Goal: Communication & Community: Answer question/provide support

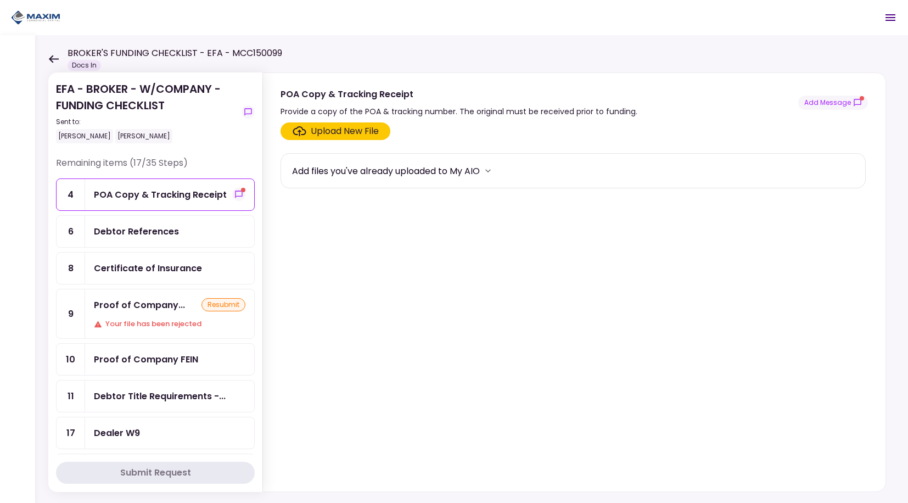
click at [200, 193] on div "POA Copy & Tracking Receipt" at bounding box center [160, 195] width 133 height 14
click at [236, 193] on icon "show-messages" at bounding box center [238, 194] width 9 height 9
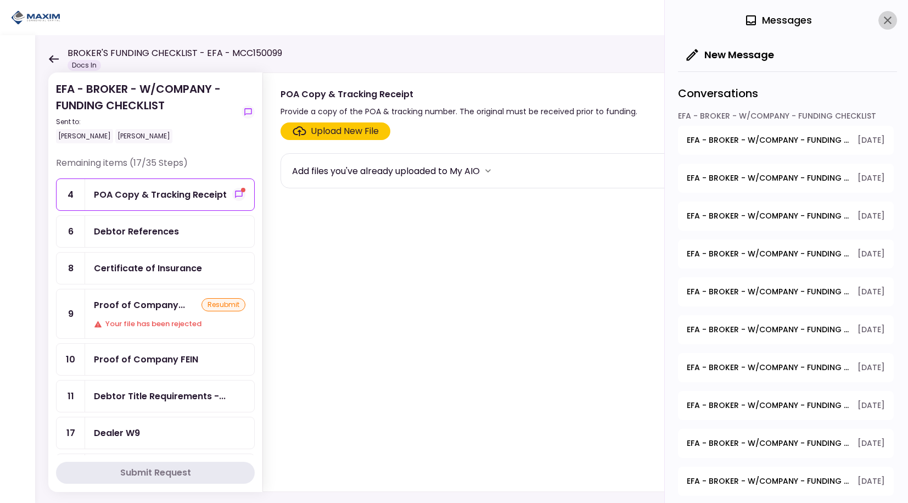
click at [886, 16] on icon "close" at bounding box center [887, 20] width 13 height 13
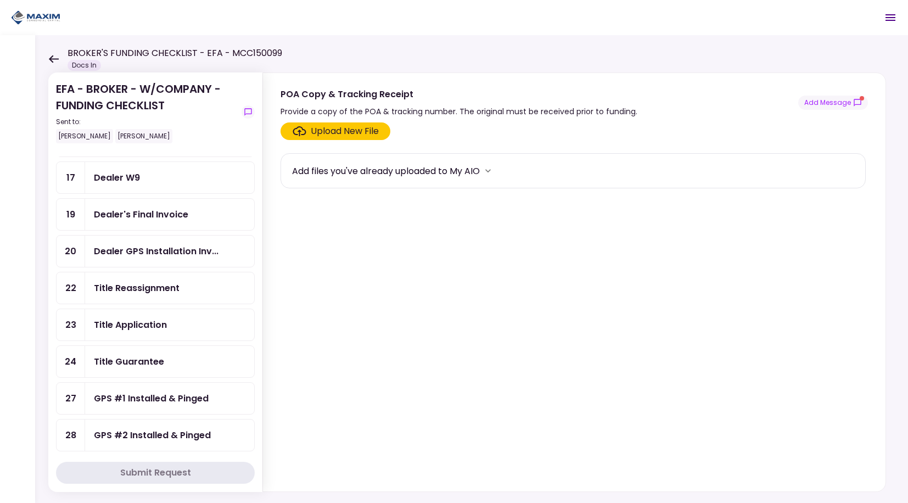
scroll to position [384, 0]
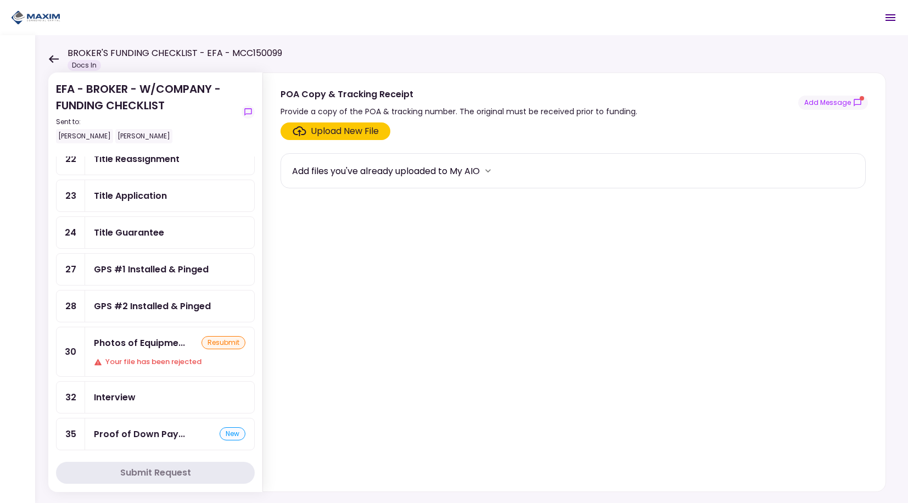
click at [171, 264] on div "GPS #1 Installed & Pinged" at bounding box center [151, 269] width 115 height 14
click at [861, 105] on icon "show-messages" at bounding box center [857, 102] width 9 height 9
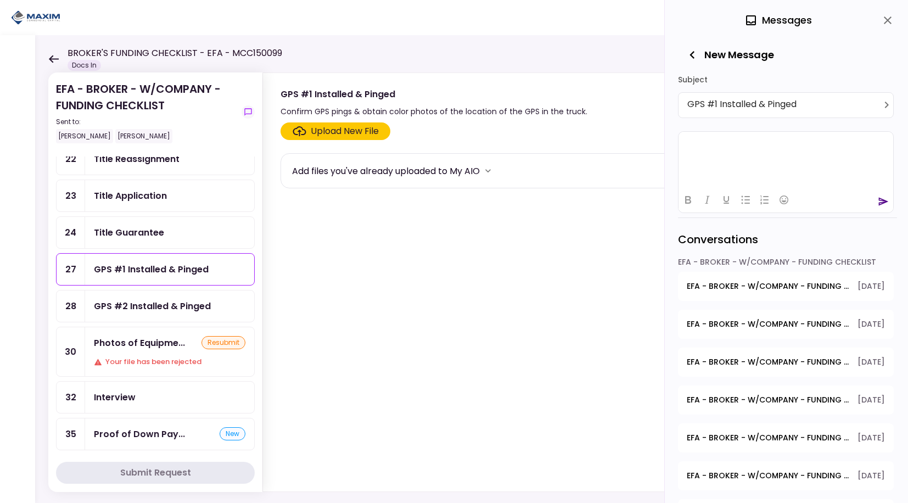
click at [704, 155] on html at bounding box center [785, 144] width 215 height 27
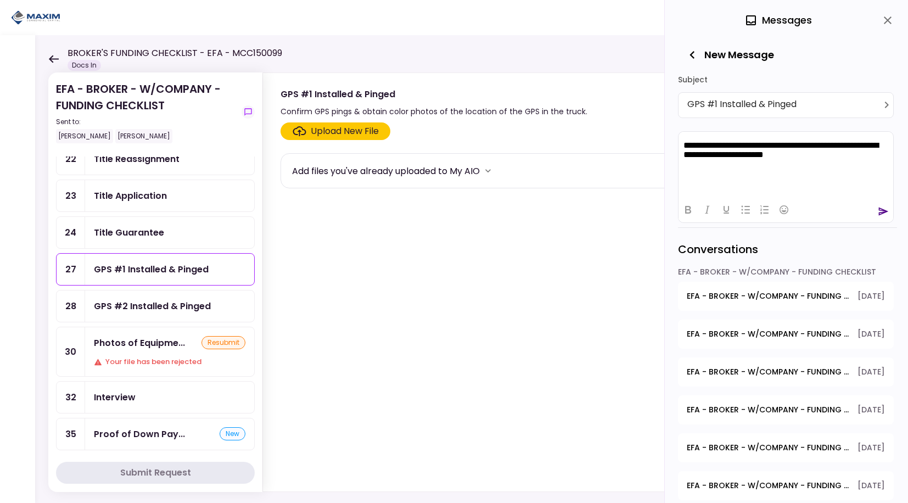
click at [888, 212] on icon "send" at bounding box center [883, 211] width 11 height 11
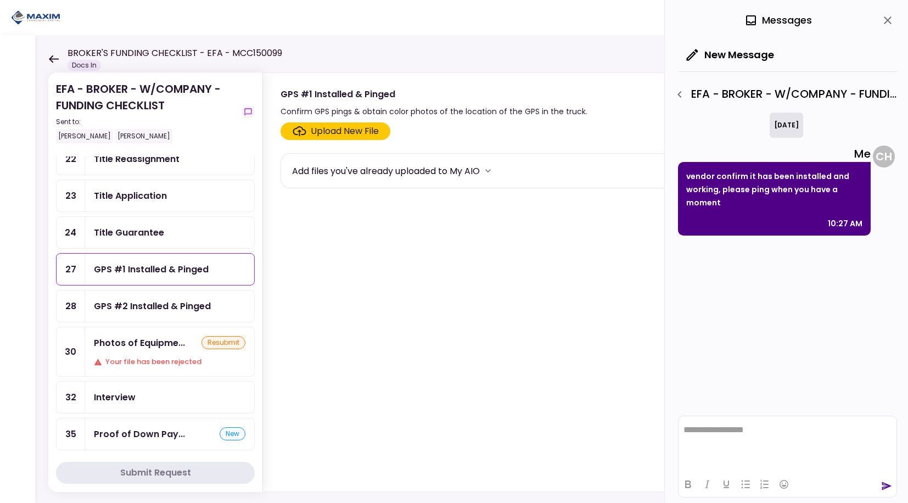
click at [888, 22] on icon "close" at bounding box center [887, 20] width 13 height 13
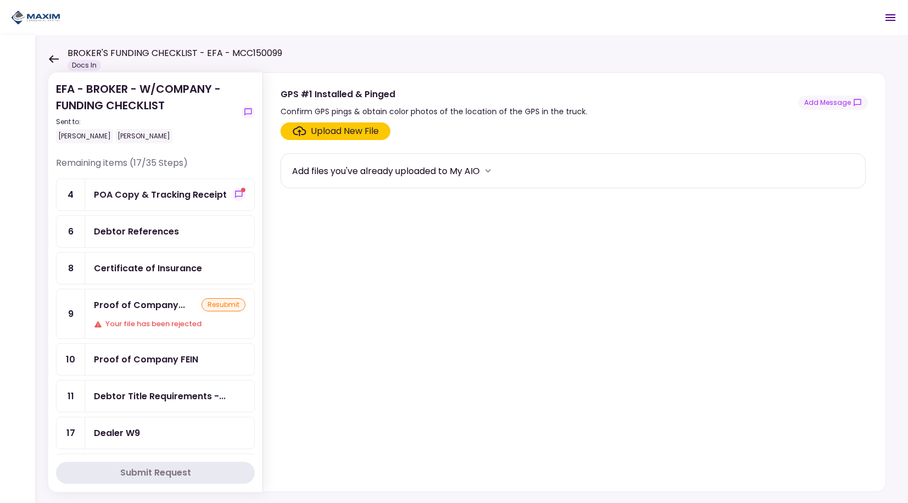
click at [201, 193] on div "POA Copy & Tracking Receipt" at bounding box center [160, 195] width 133 height 14
click at [865, 105] on button "Add Message" at bounding box center [833, 103] width 70 height 14
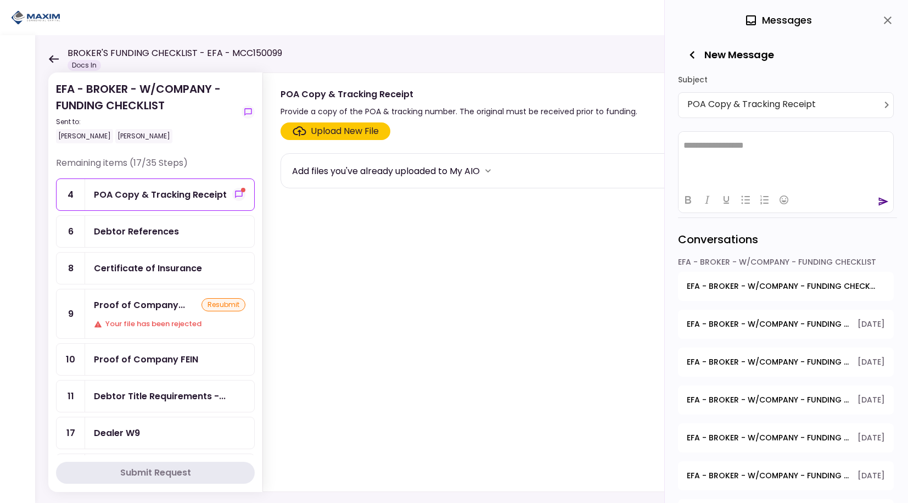
click at [695, 50] on icon "button" at bounding box center [691, 54] width 15 height 15
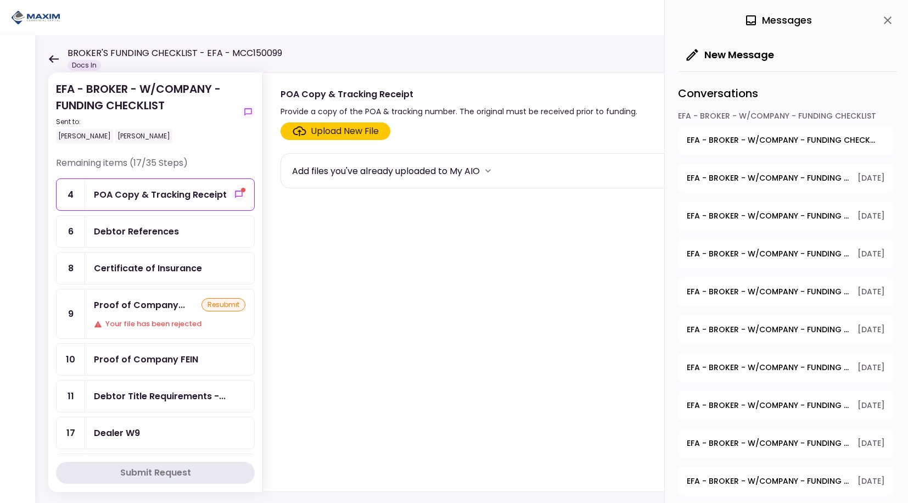
click at [790, 142] on span "EFA - BROKER - W/COMPANY - FUNDING CHECKLIST - GPS #1 Installed & Pinged" at bounding box center [782, 140] width 190 height 12
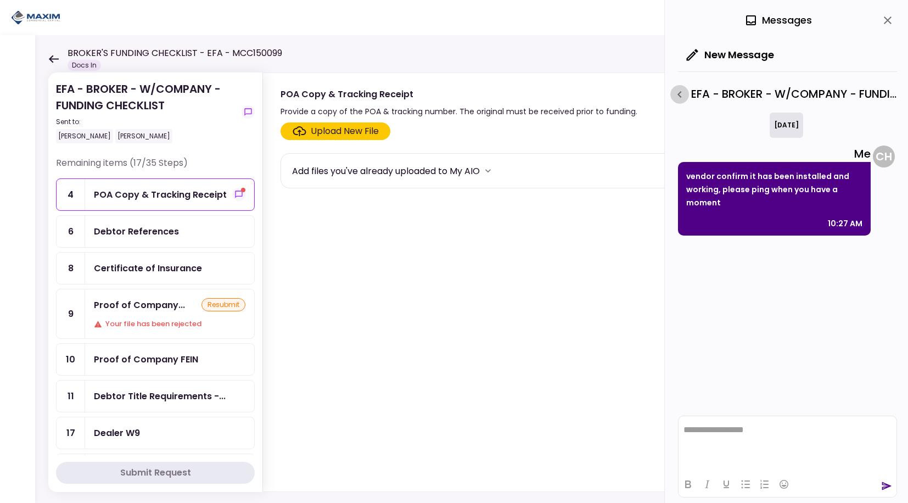
click at [684, 95] on icon "button" at bounding box center [679, 94] width 13 height 13
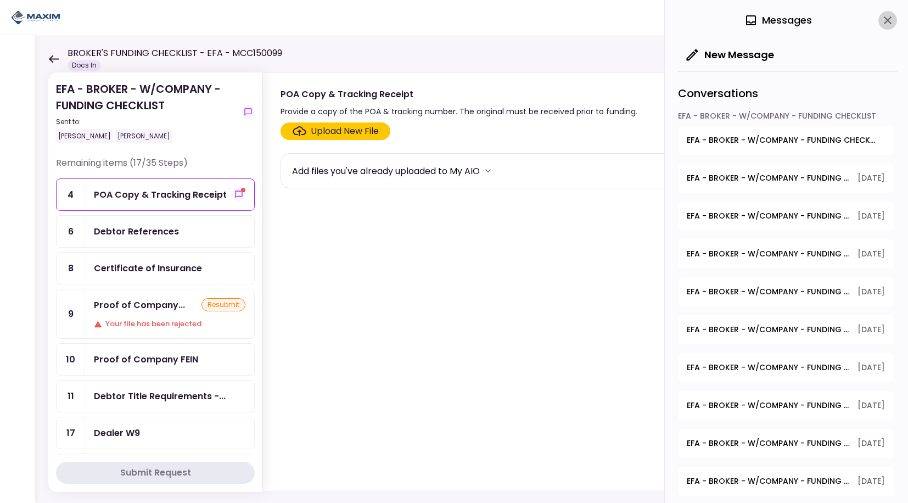
click at [888, 14] on icon "close" at bounding box center [887, 20] width 13 height 13
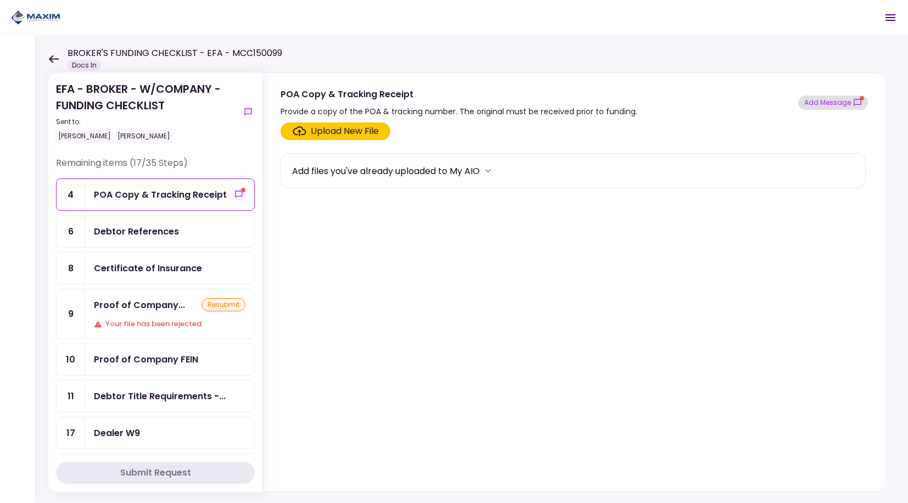
click at [862, 100] on button "Add Message" at bounding box center [833, 103] width 70 height 14
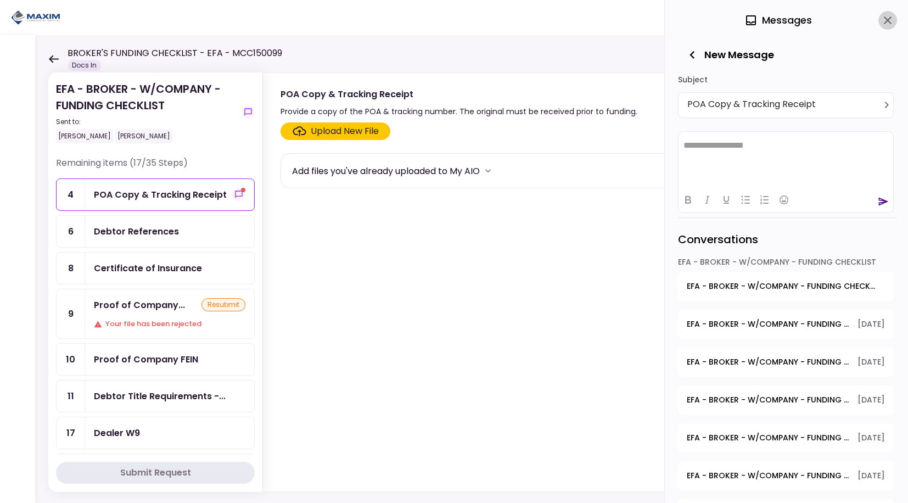
click at [885, 24] on icon "close" at bounding box center [887, 20] width 13 height 13
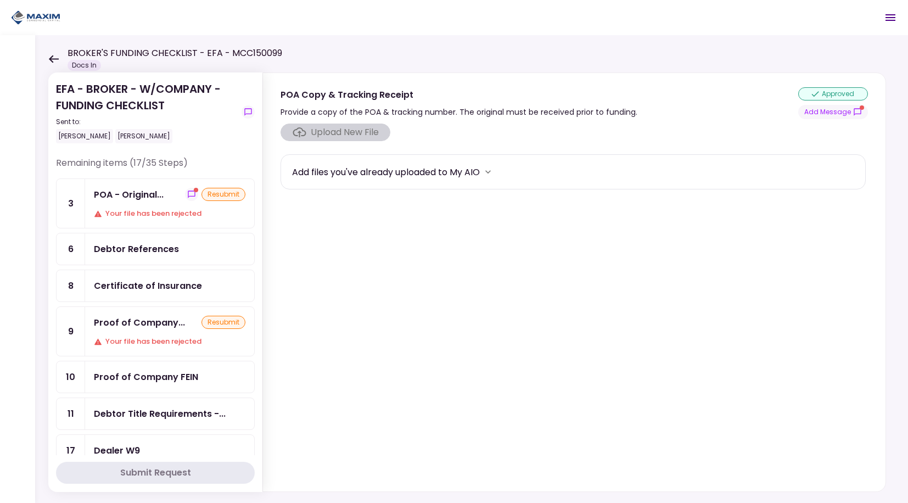
click at [173, 209] on div "Your file has been rejected" at bounding box center [169, 213] width 151 height 11
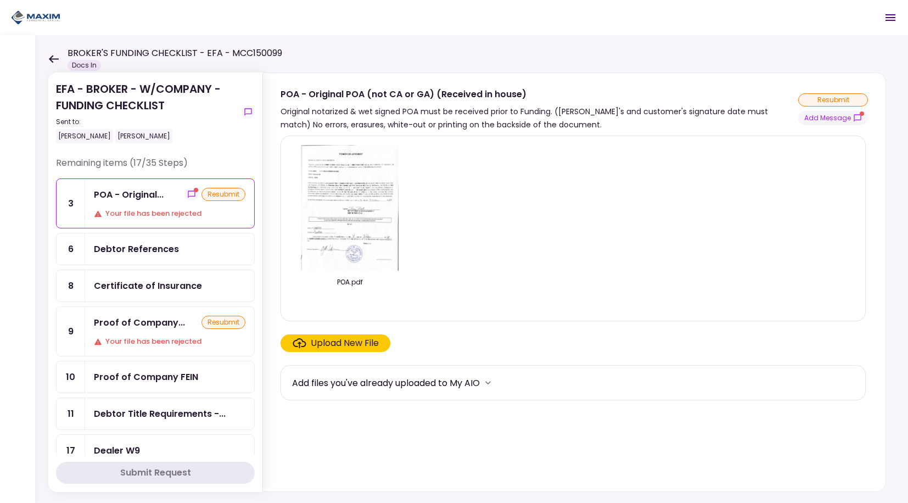
click at [861, 129] on div "POA - Original POA (not CA or GA) (Received in house) Original notarized & wet …" at bounding box center [573, 109] width 587 height 44
click at [858, 124] on button "Add Message" at bounding box center [833, 118] width 70 height 14
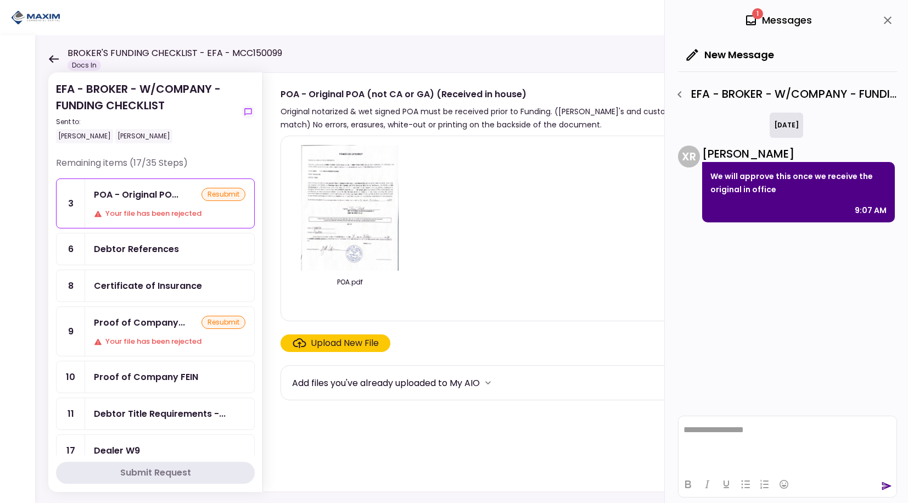
click at [593, 218] on div "POA.pdf" at bounding box center [573, 228] width 562 height 167
click at [885, 19] on icon "close" at bounding box center [887, 20] width 13 height 13
